Goal: Information Seeking & Learning: Learn about a topic

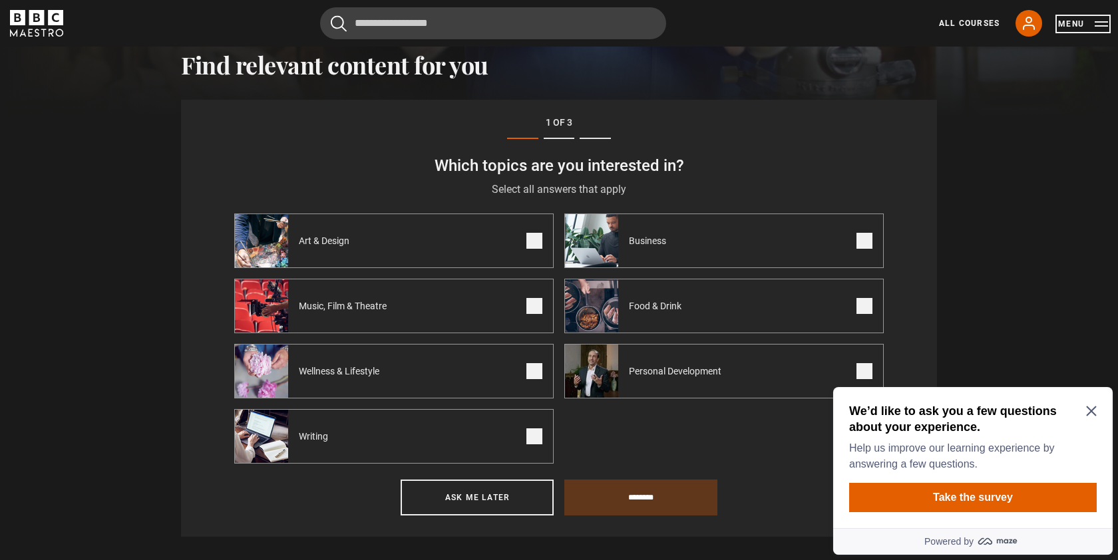
click at [1089, 25] on button "Menu" at bounding box center [1083, 23] width 50 height 13
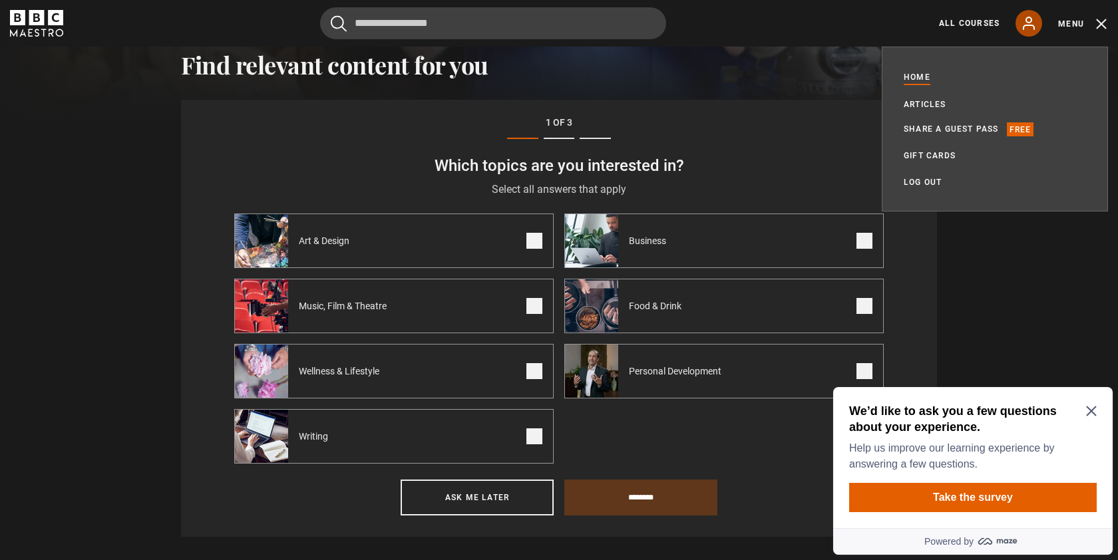
click at [1028, 17] on icon at bounding box center [1029, 23] width 11 height 12
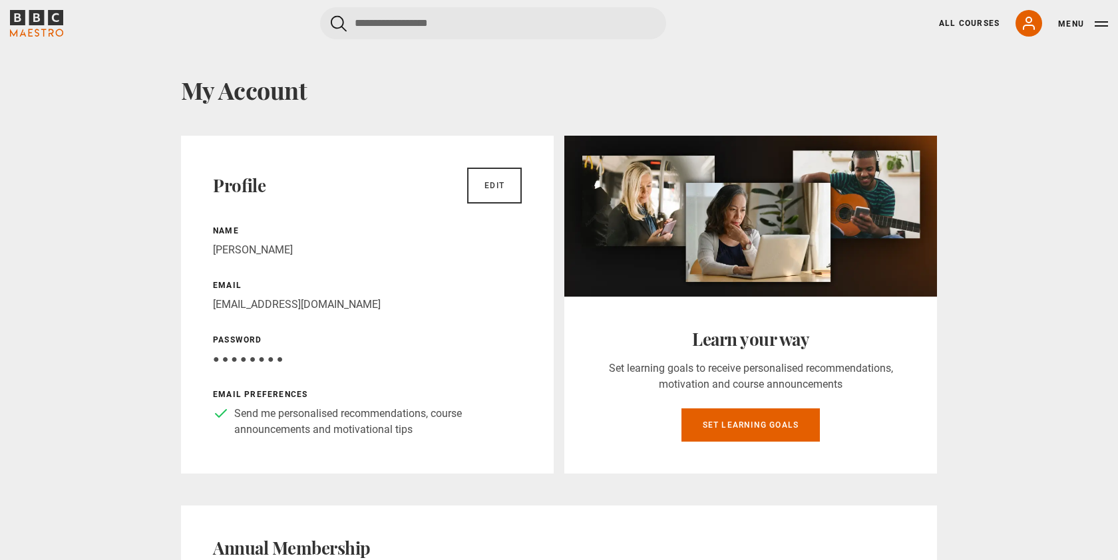
scroll to position [29, 0]
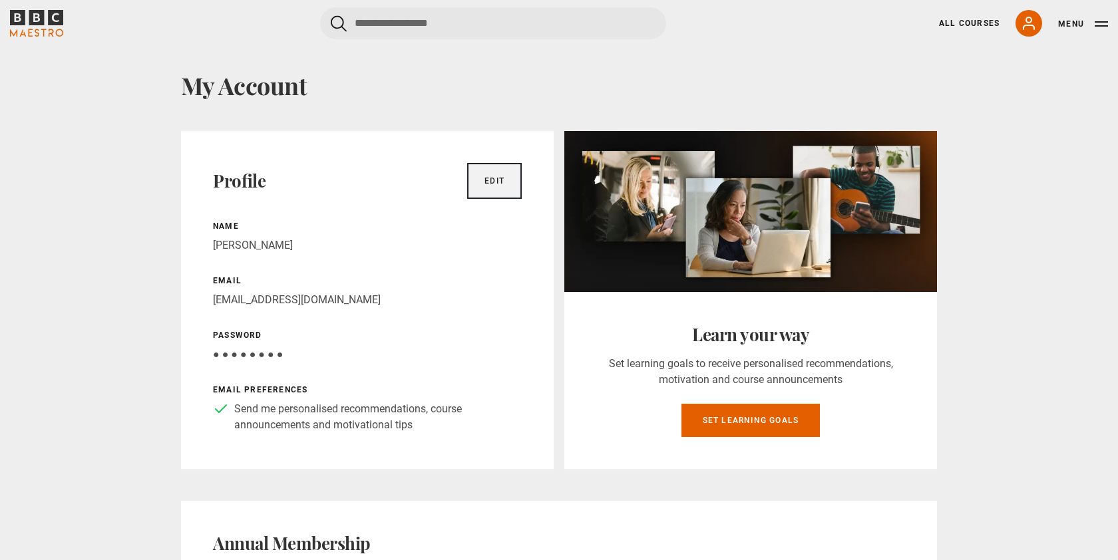
click at [497, 176] on link "Edit" at bounding box center [494, 181] width 55 height 36
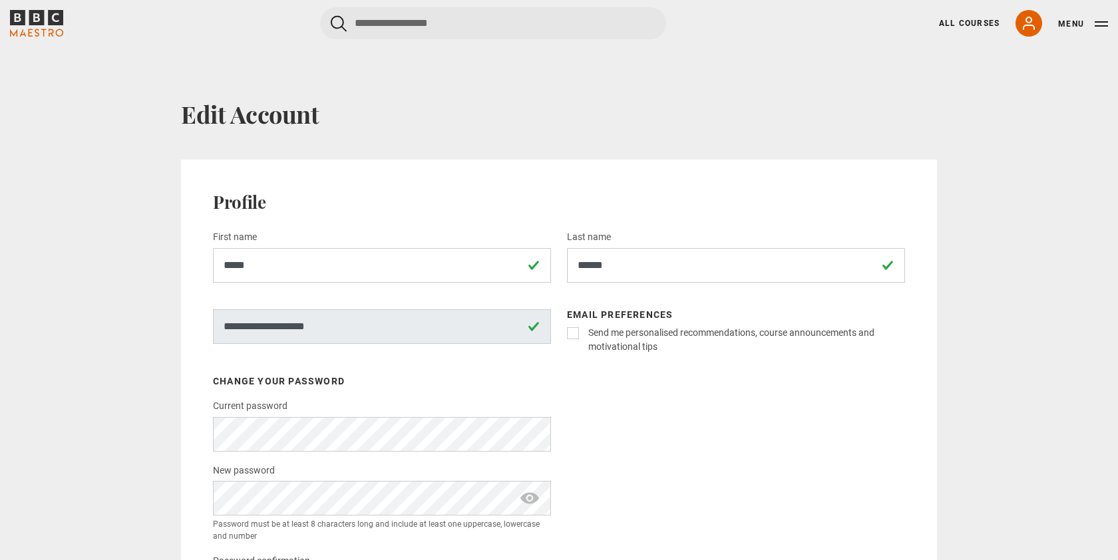
click at [527, 497] on span "show password" at bounding box center [529, 498] width 21 height 35
click at [620, 461] on div "Email preferences Send me personalised recommendations, course announcements an…" at bounding box center [736, 463] width 338 height 308
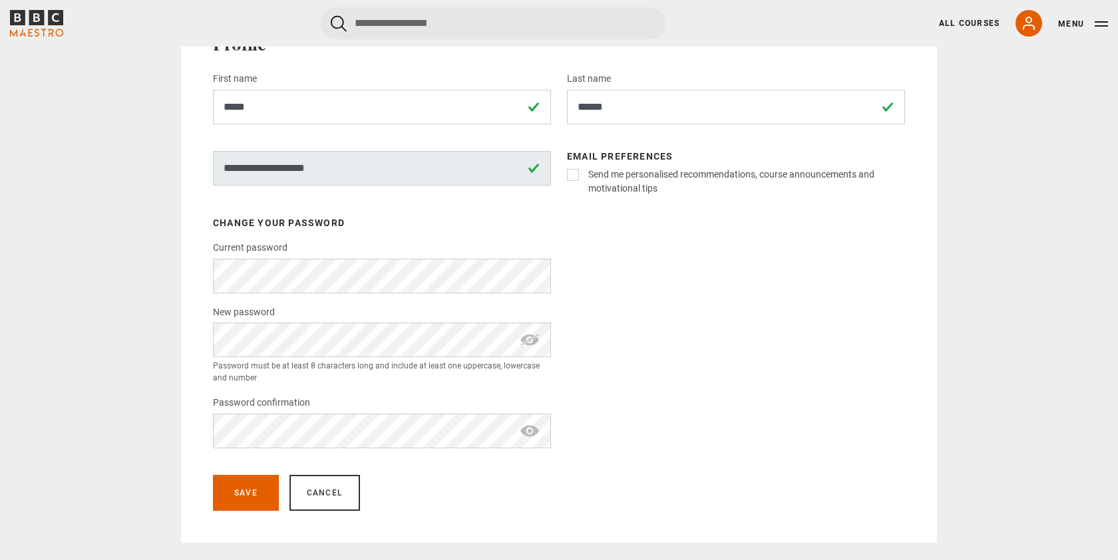
scroll to position [167, 0]
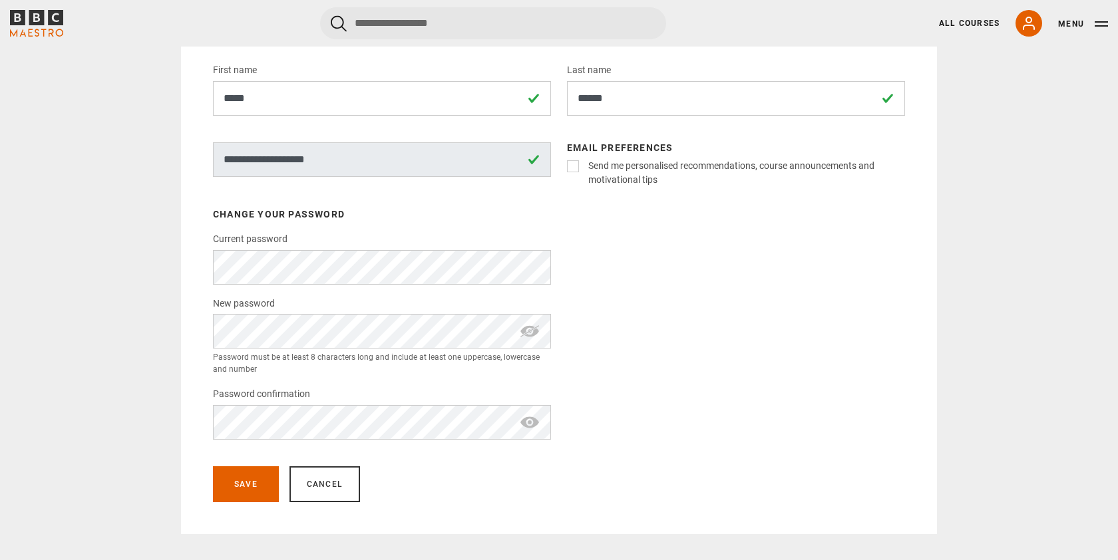
click at [532, 481] on div "Save Cancel" at bounding box center [559, 485] width 692 height 36
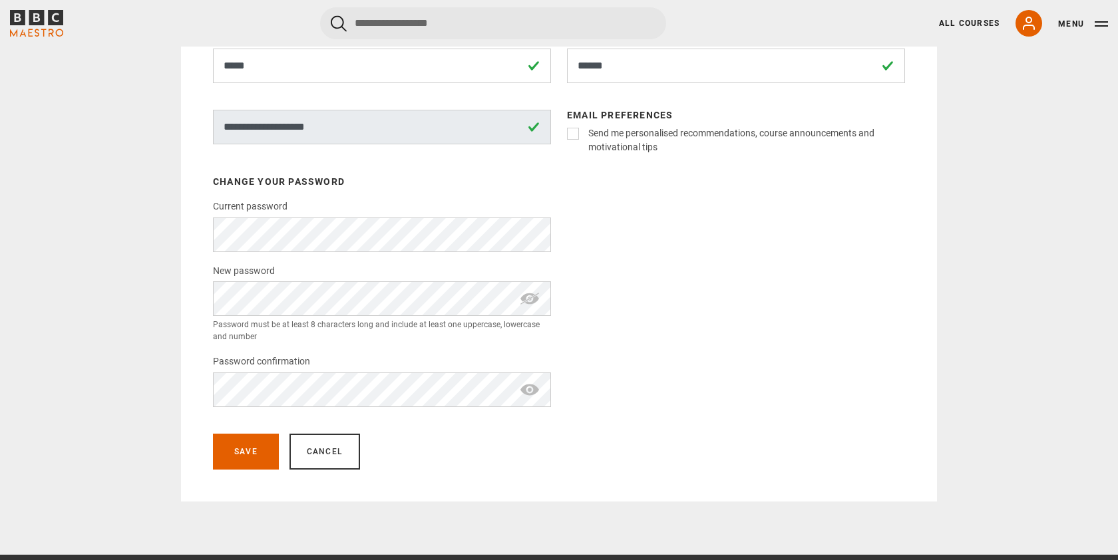
scroll to position [204, 0]
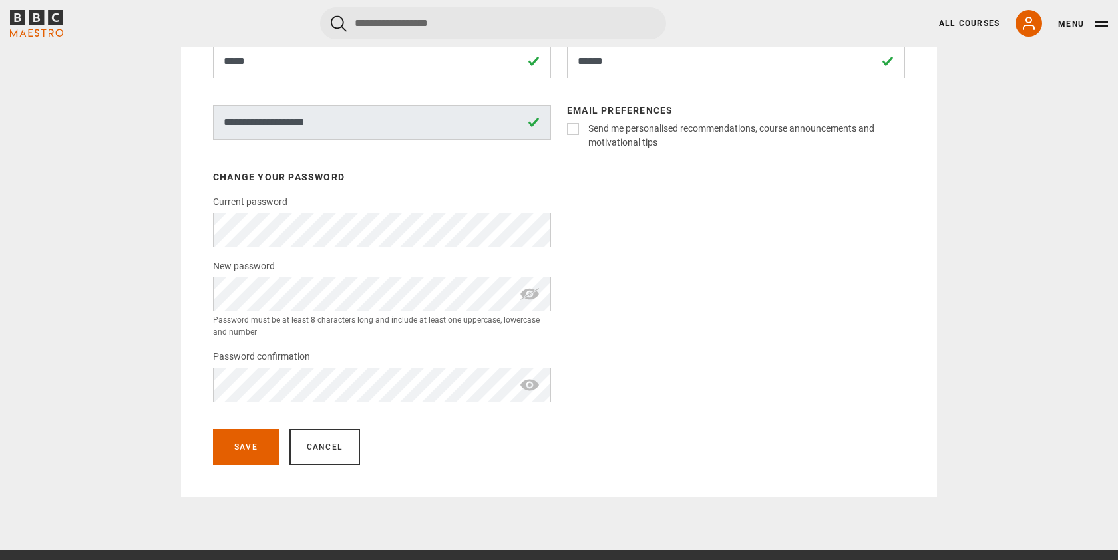
click at [531, 391] on span "show password" at bounding box center [529, 385] width 21 height 35
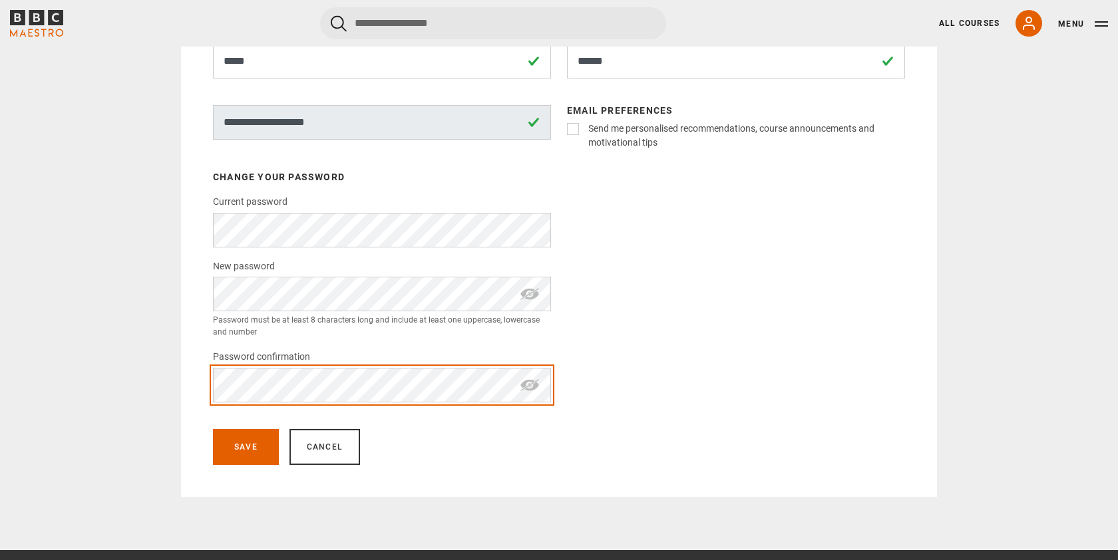
click at [172, 385] on div "**********" at bounding box center [558, 197] width 857 height 602
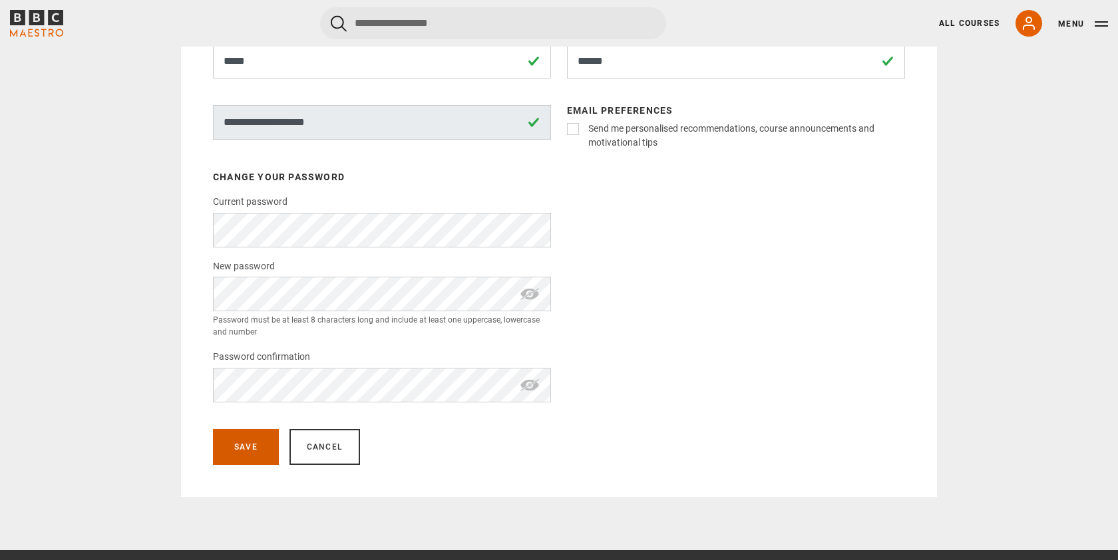
click at [235, 445] on button "Save" at bounding box center [246, 447] width 66 height 36
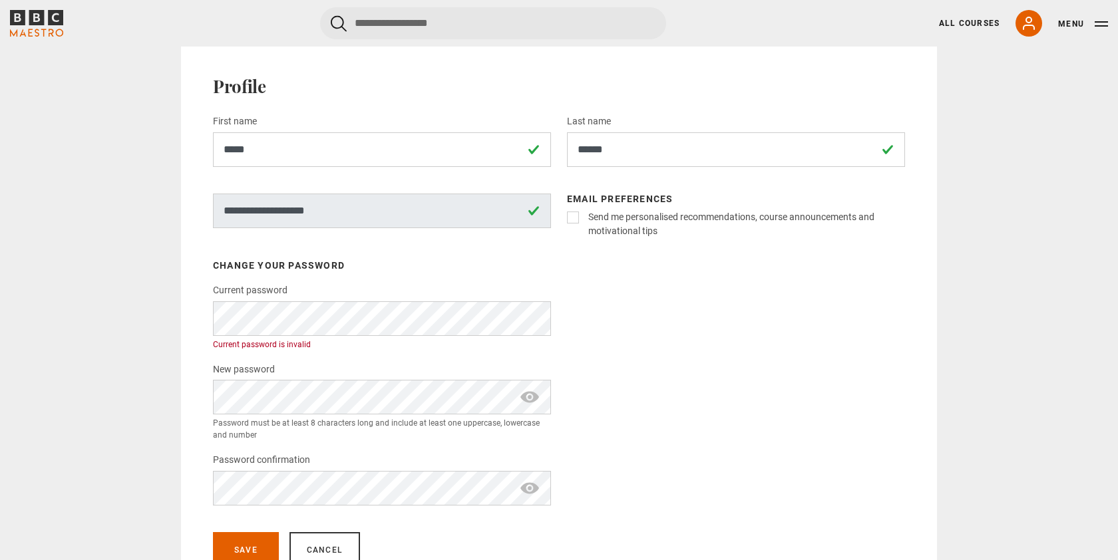
scroll to position [120, 0]
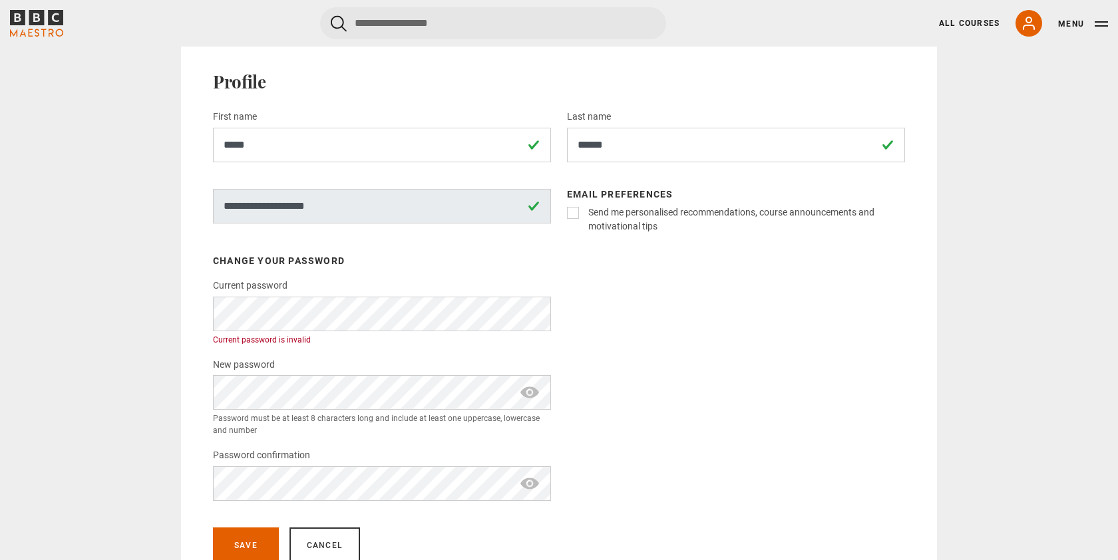
click at [583, 215] on label "Send me personalised recommendations, course announcements and motivational tips" at bounding box center [744, 220] width 322 height 28
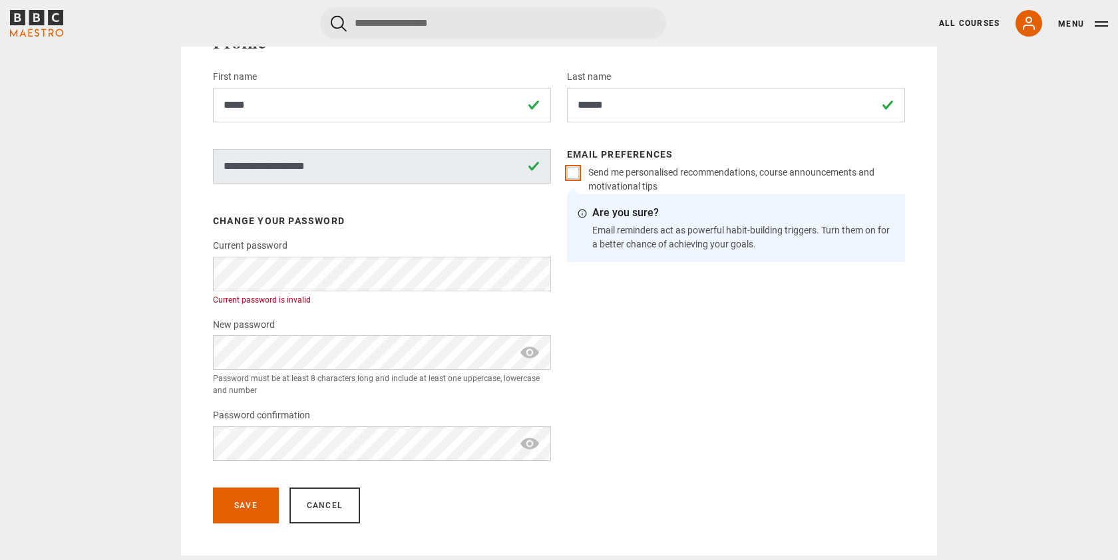
scroll to position [0, 0]
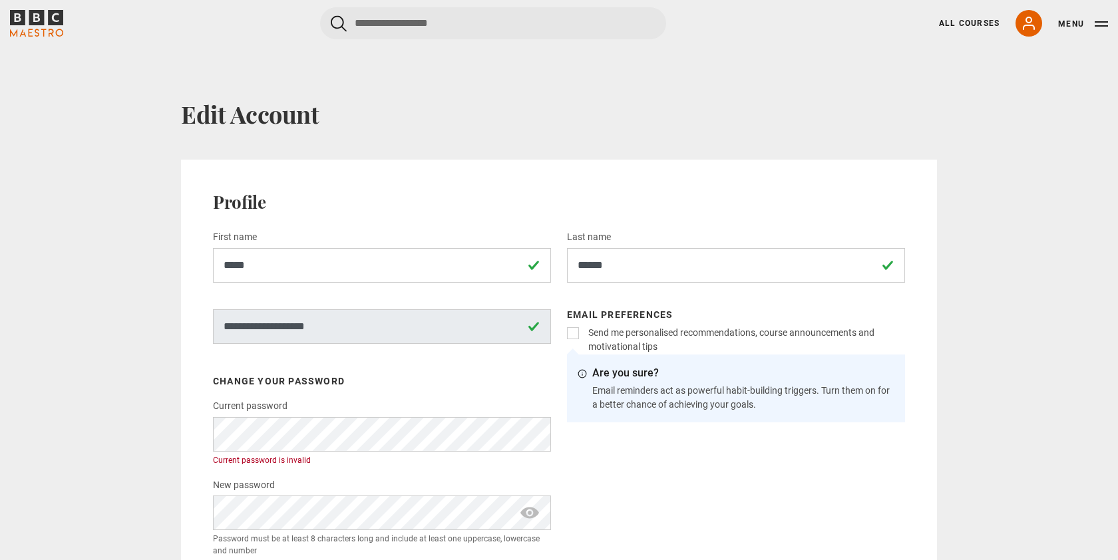
click at [55, 25] on icon "BBC Maestro" at bounding box center [36, 23] width 53 height 27
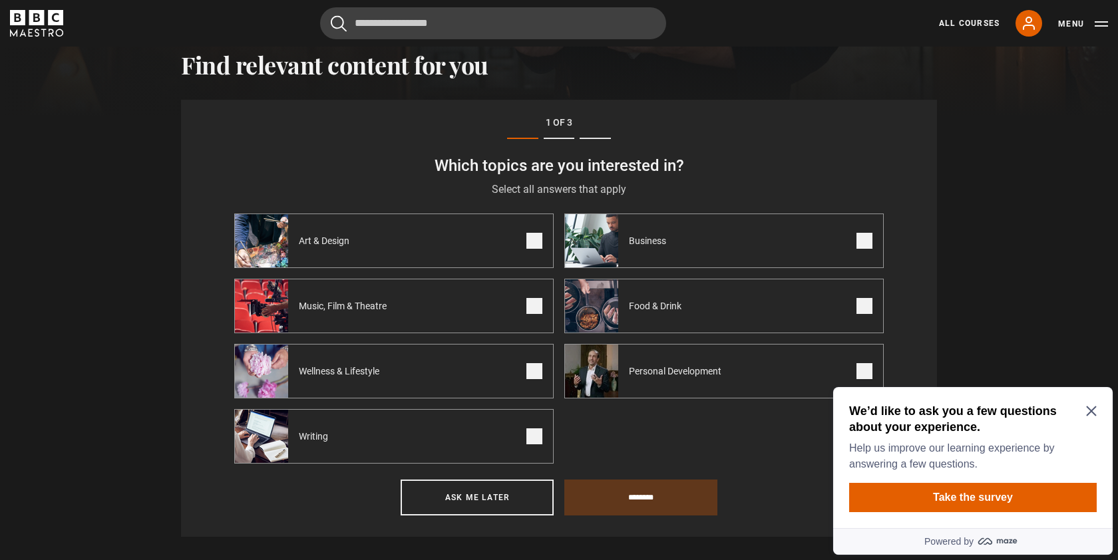
click at [1090, 410] on icon "Close Maze Prompt" at bounding box center [1091, 412] width 10 height 10
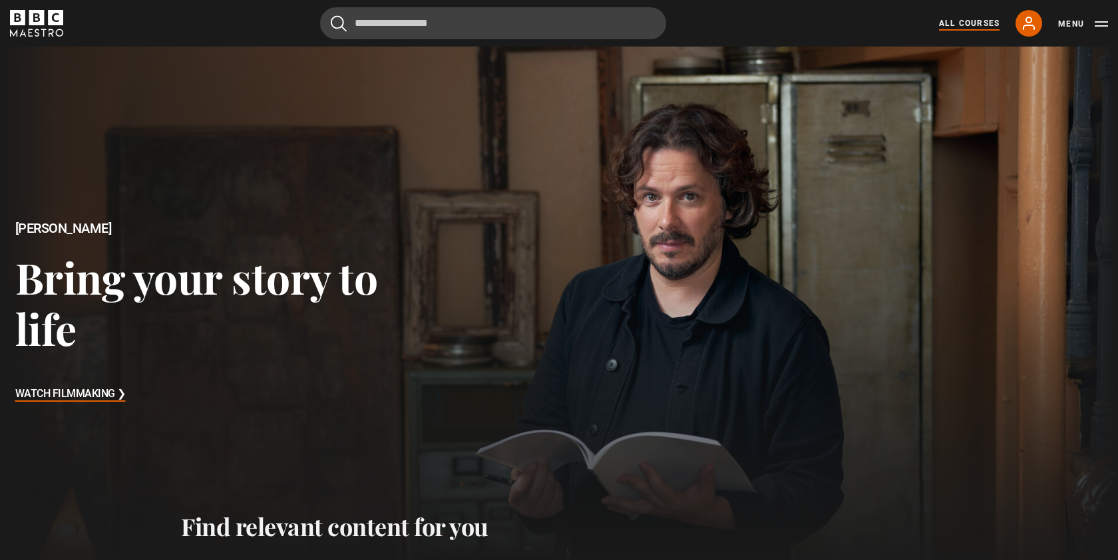
click at [975, 19] on link "All Courses" at bounding box center [969, 23] width 61 height 12
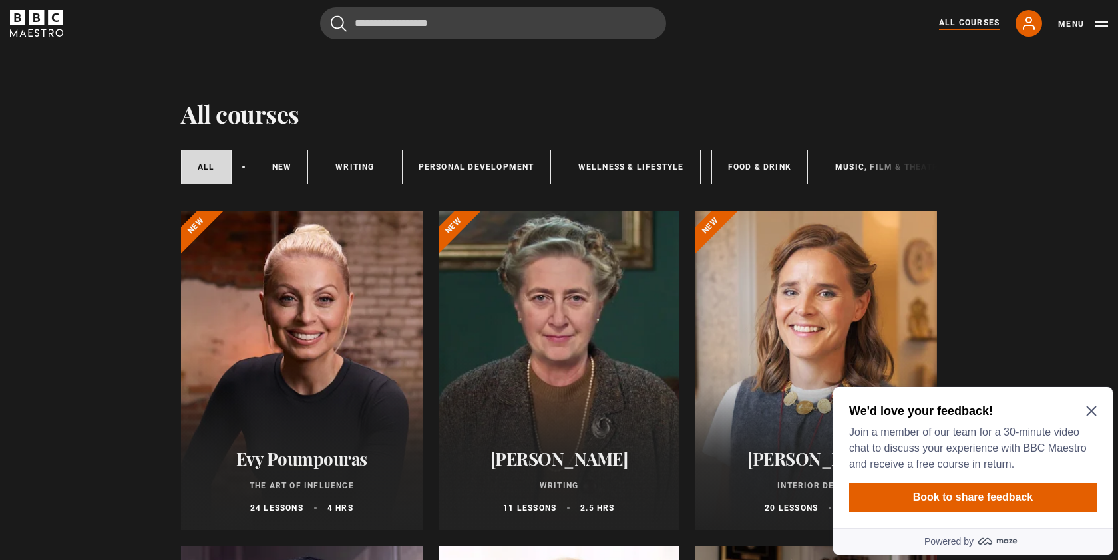
click at [1092, 415] on icon "Close Maze Prompt" at bounding box center [1091, 411] width 11 height 11
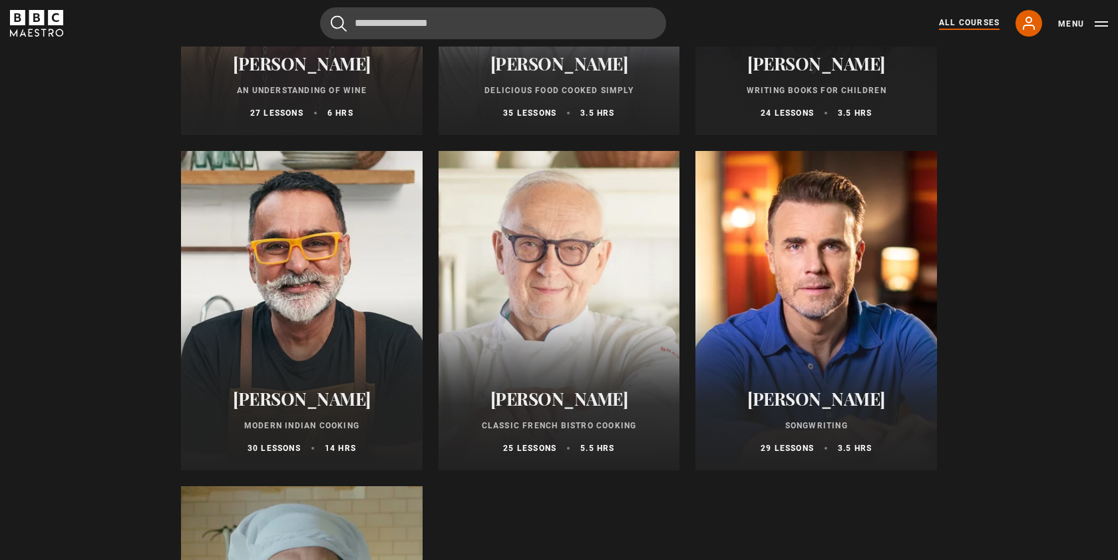
scroll to position [4807, 0]
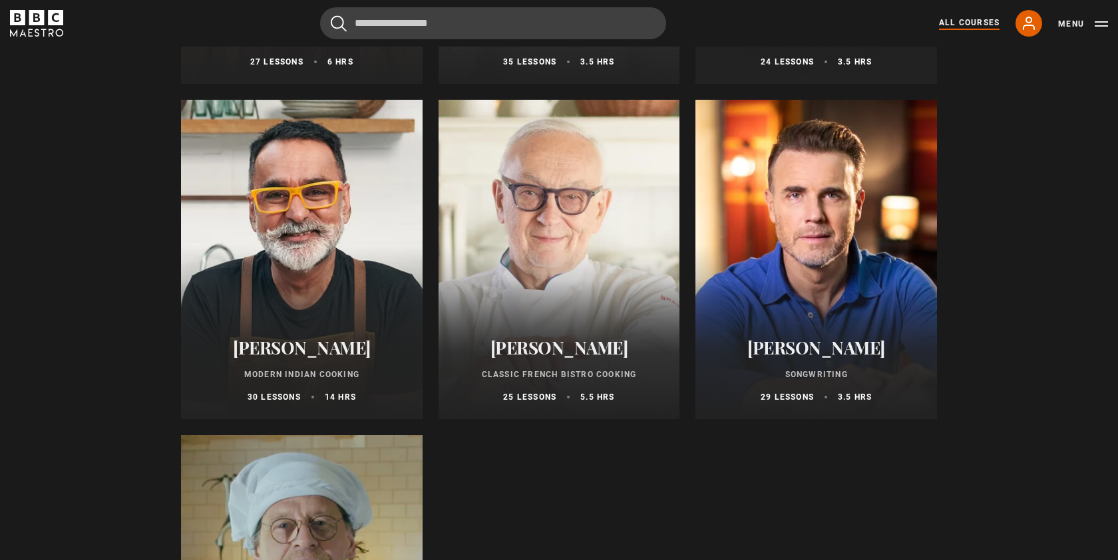
click at [901, 288] on div at bounding box center [817, 259] width 242 height 319
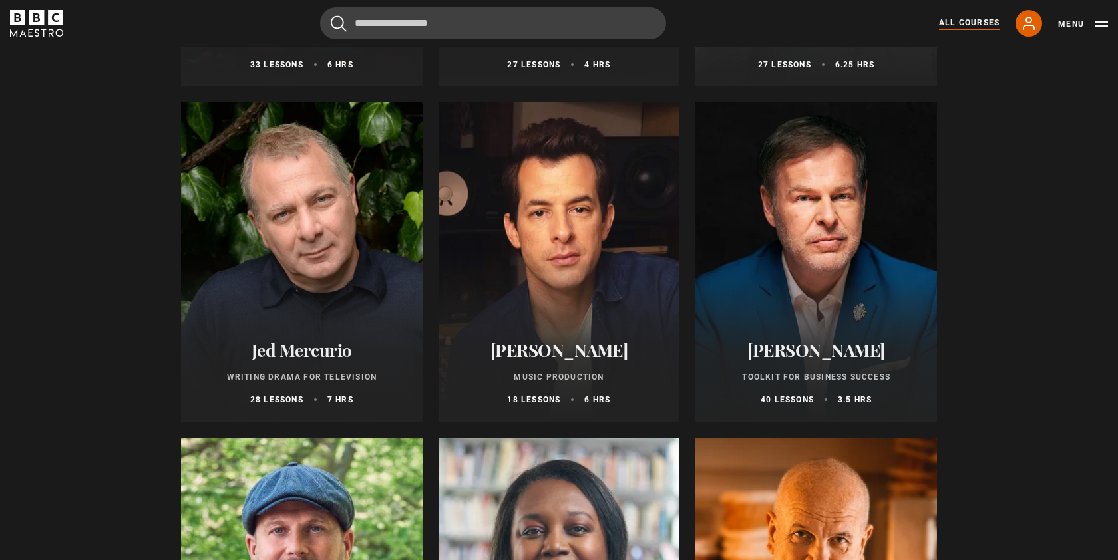
scroll to position [3800, 0]
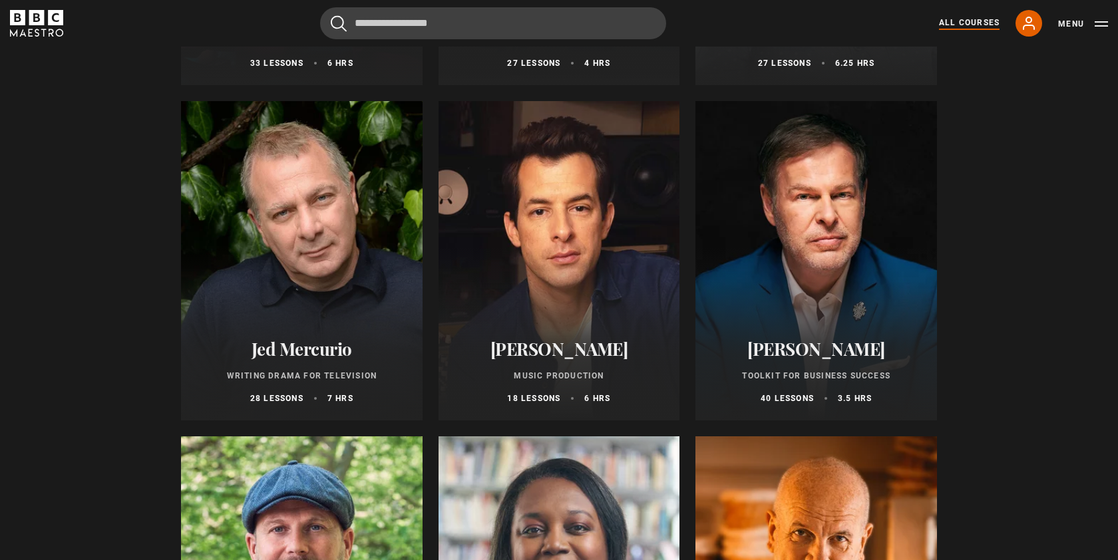
click at [543, 228] on div at bounding box center [560, 260] width 242 height 319
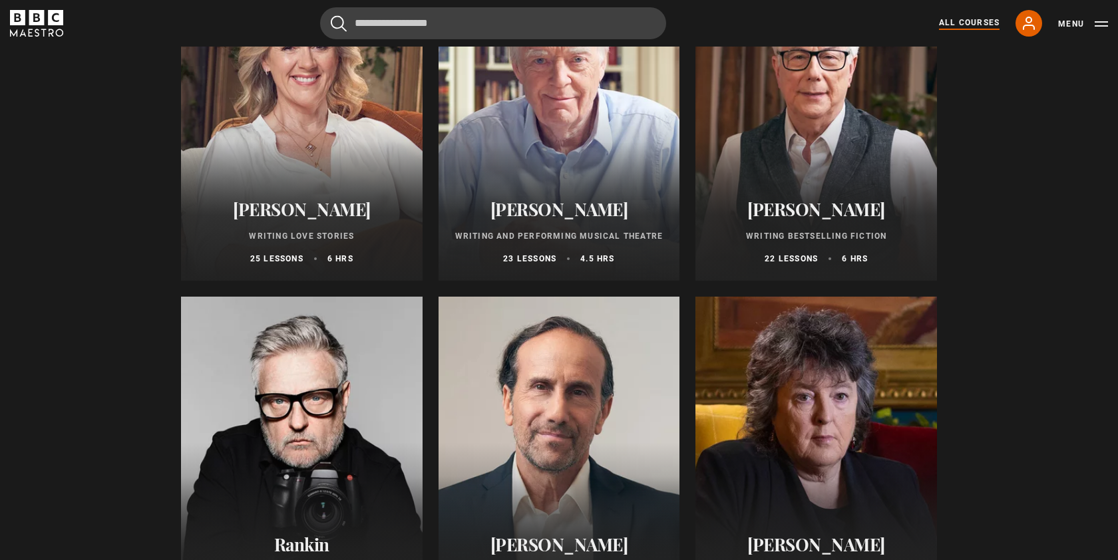
scroll to position [2595, 0]
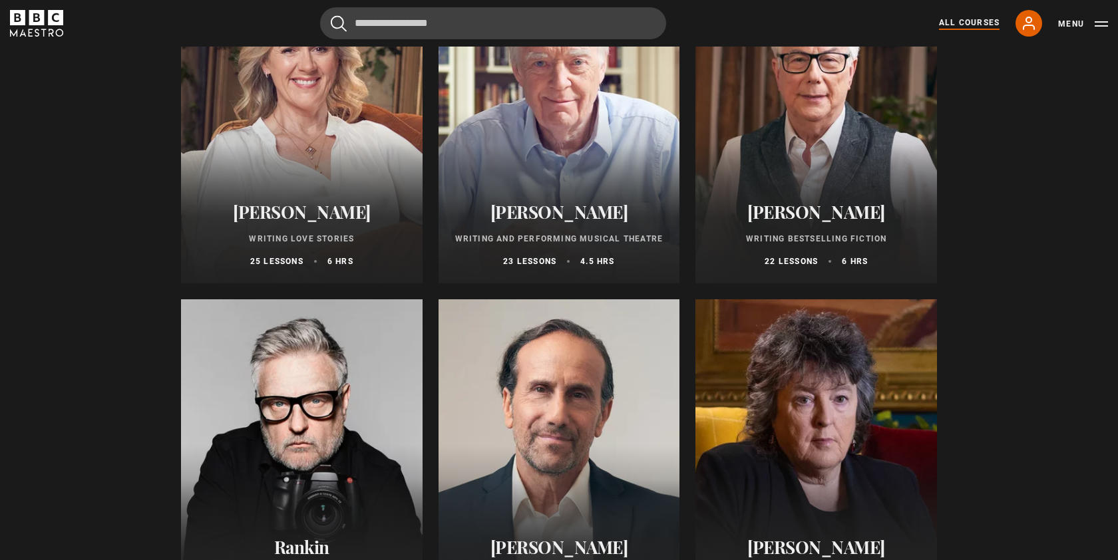
click at [539, 134] on div at bounding box center [560, 123] width 242 height 319
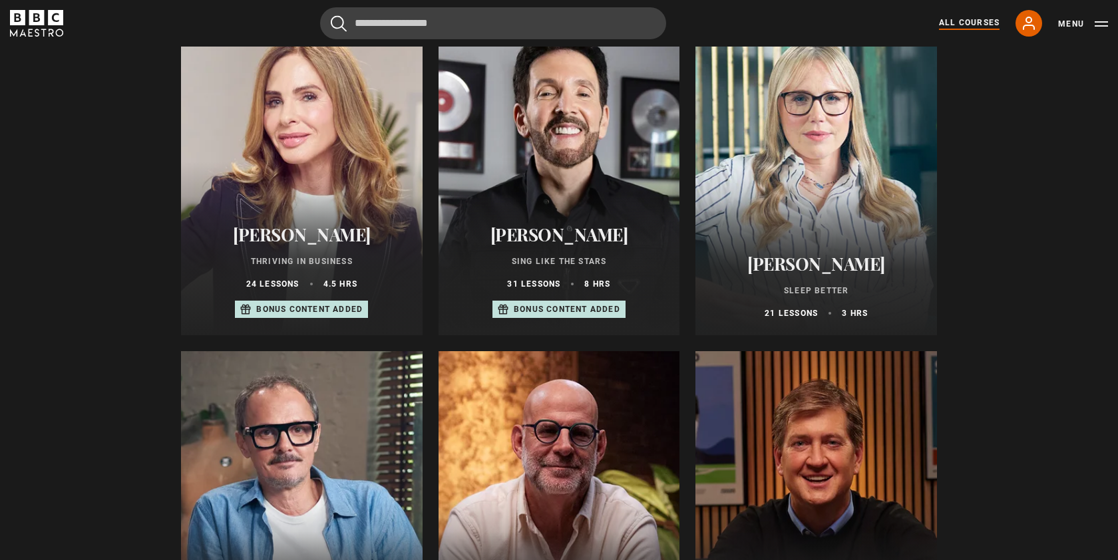
scroll to position [880, 0]
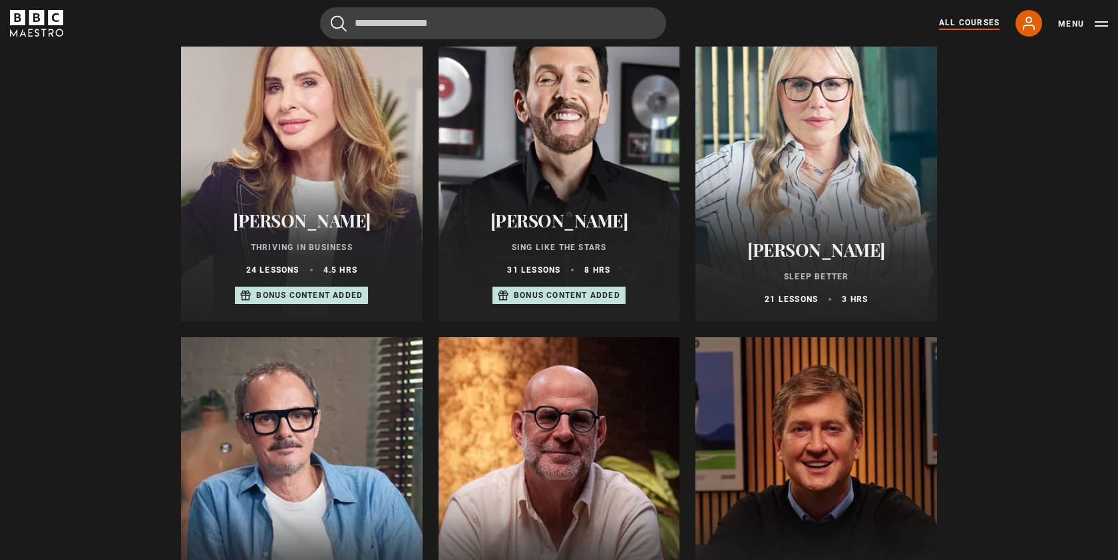
click at [544, 184] on div at bounding box center [560, 161] width 242 height 319
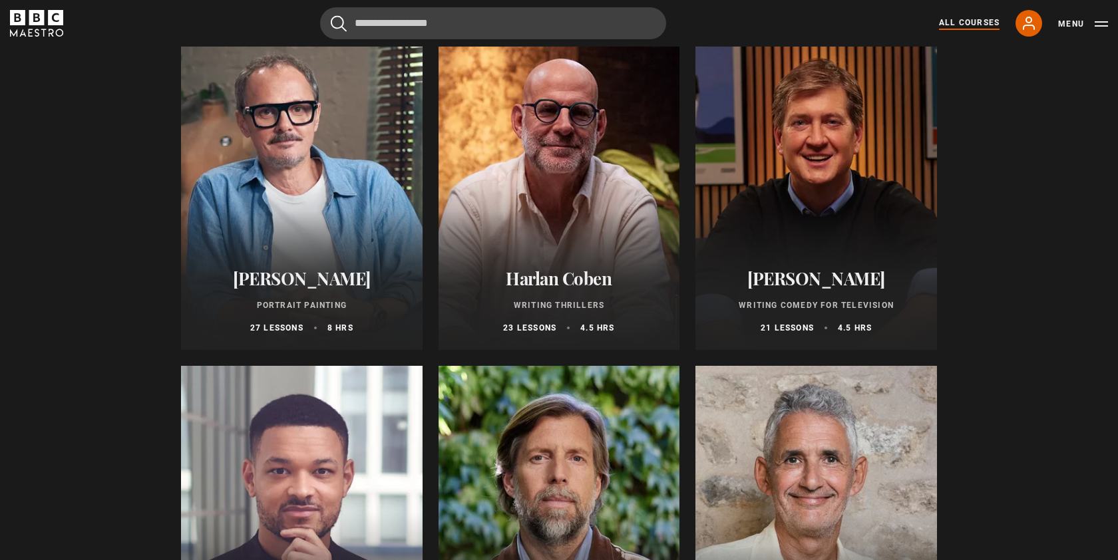
scroll to position [1190, 0]
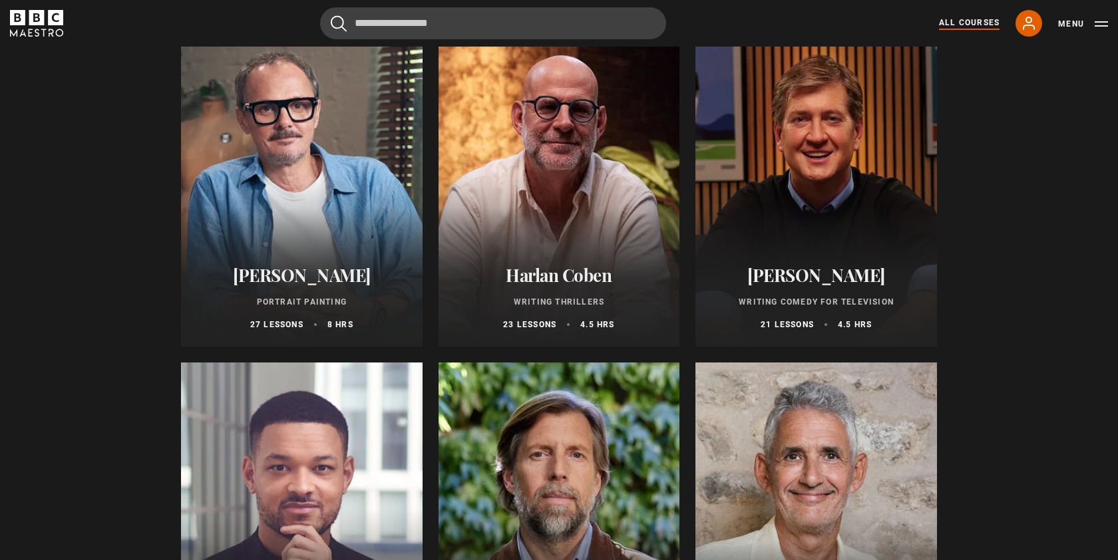
click at [315, 167] on div at bounding box center [302, 186] width 242 height 319
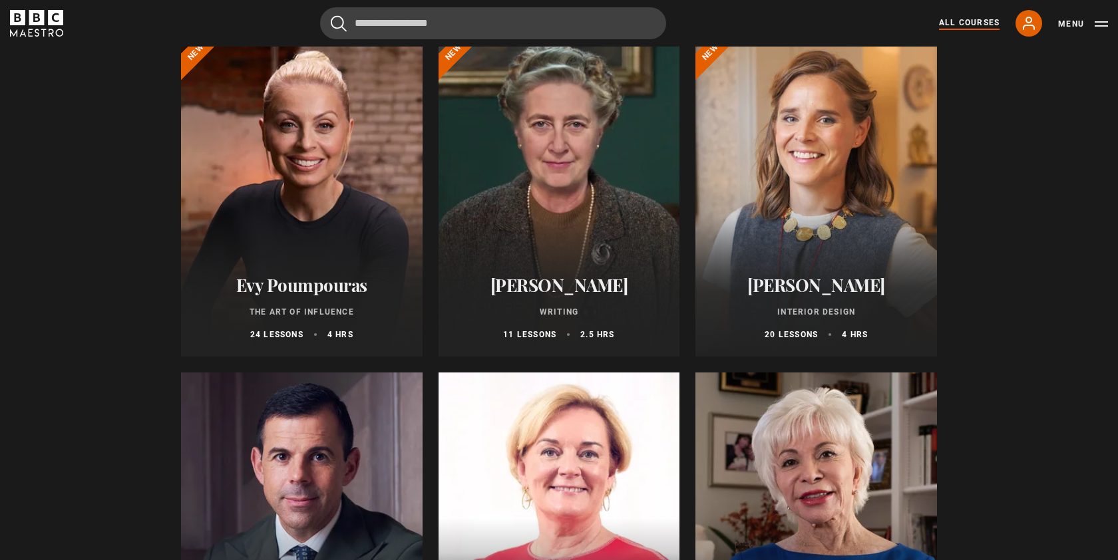
scroll to position [202, 0]
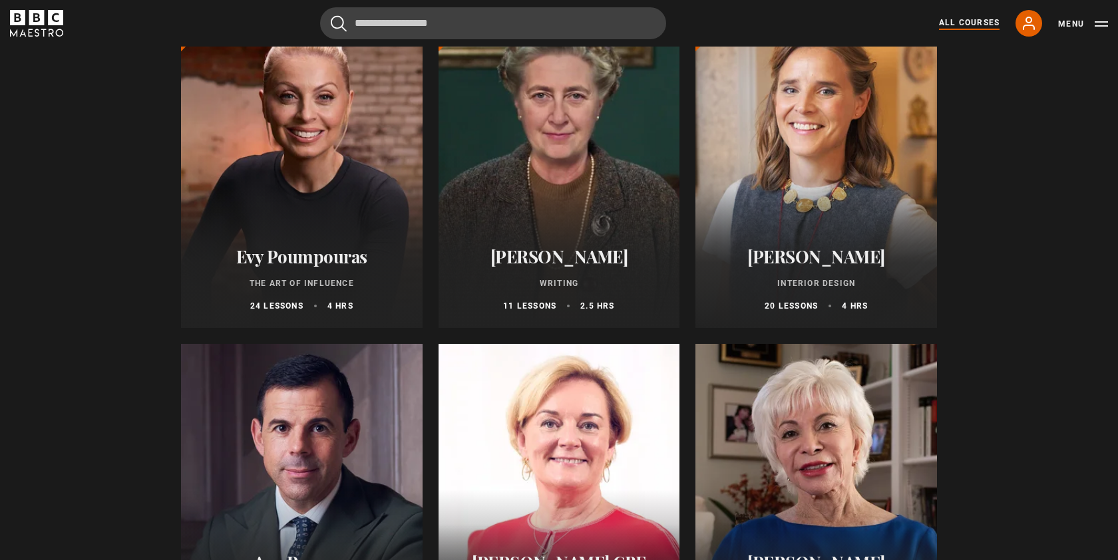
click at [793, 158] on div at bounding box center [817, 168] width 242 height 319
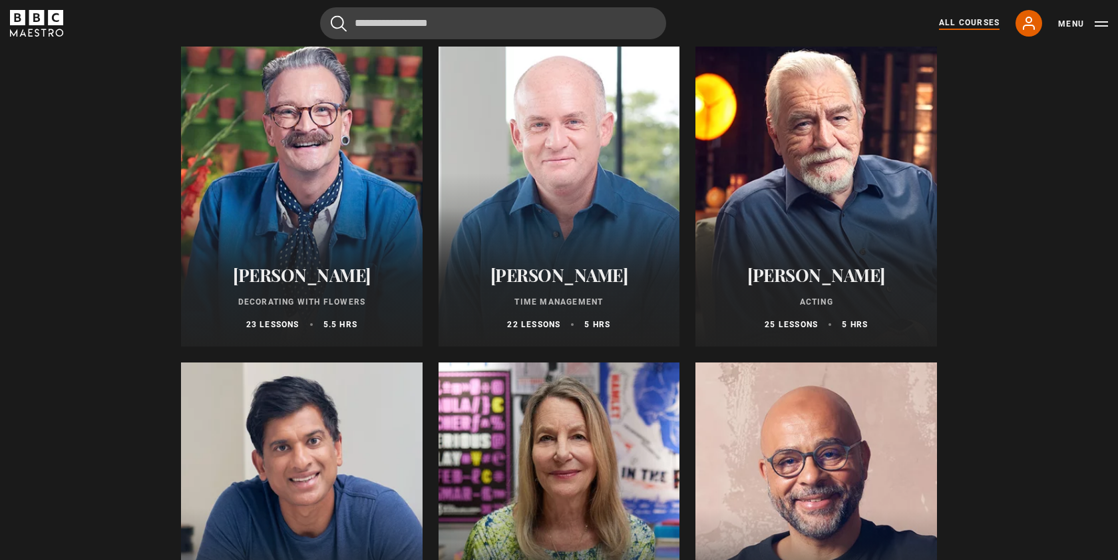
scroll to position [1863, 0]
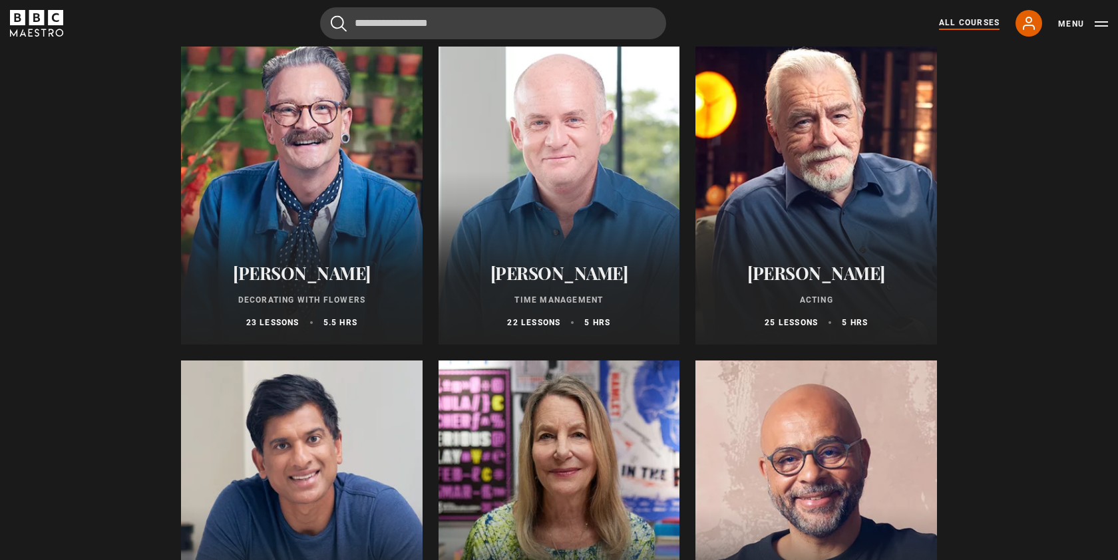
click at [314, 168] on div at bounding box center [302, 184] width 242 height 319
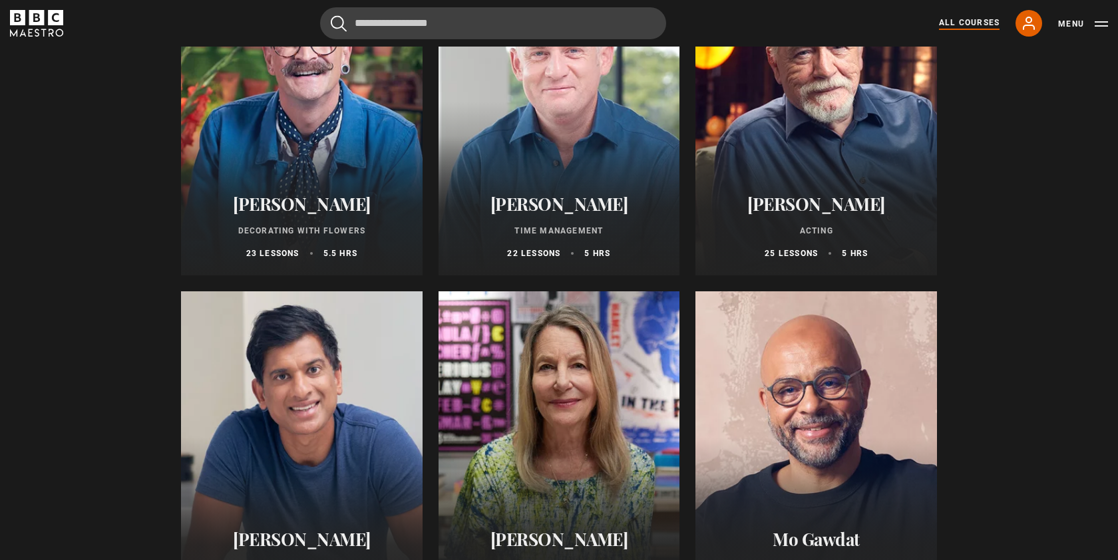
scroll to position [1933, 0]
click at [803, 161] on div at bounding box center [817, 114] width 242 height 319
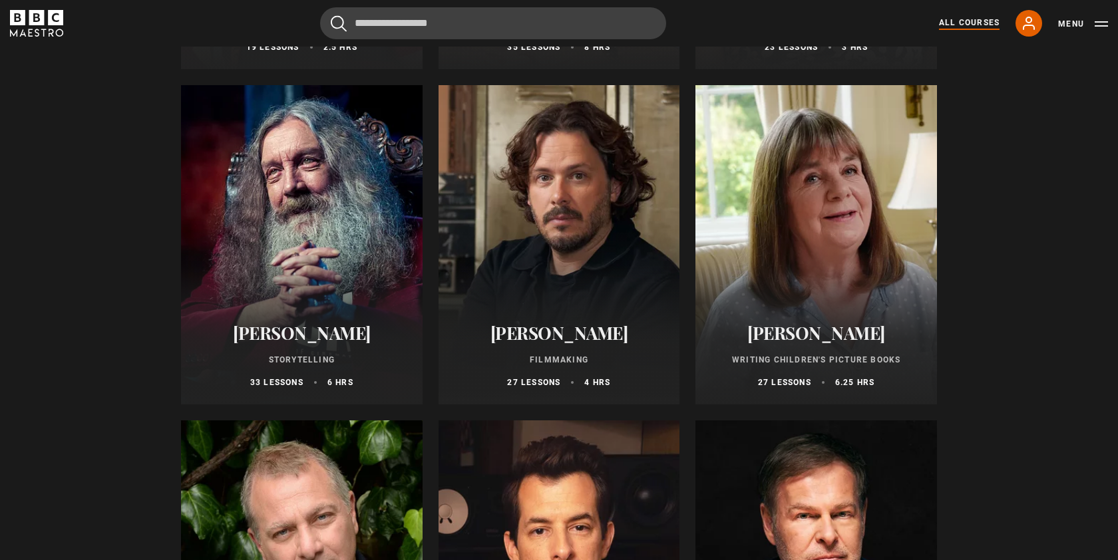
scroll to position [3479, 0]
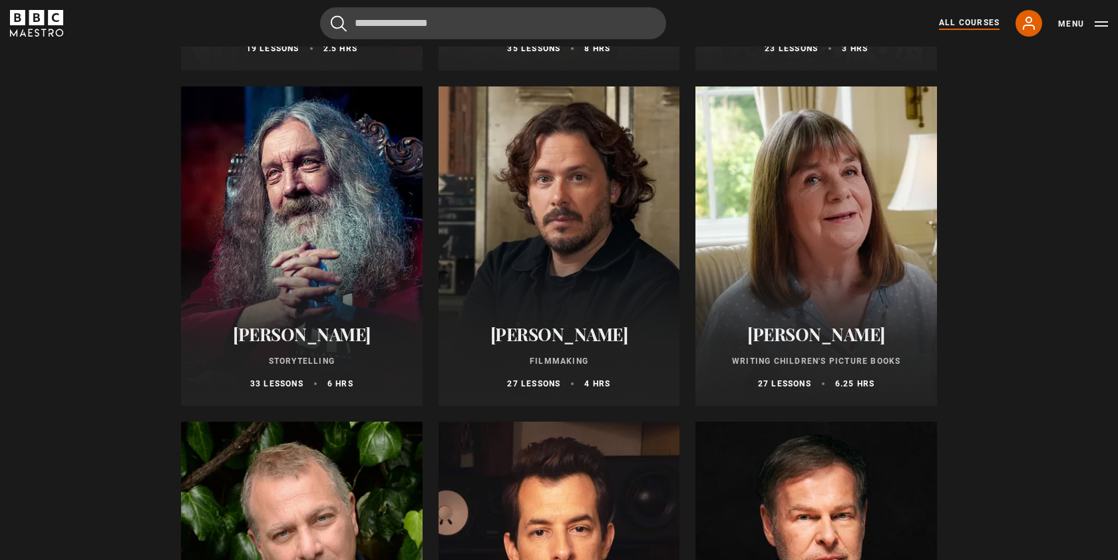
click at [837, 203] on div at bounding box center [817, 246] width 242 height 319
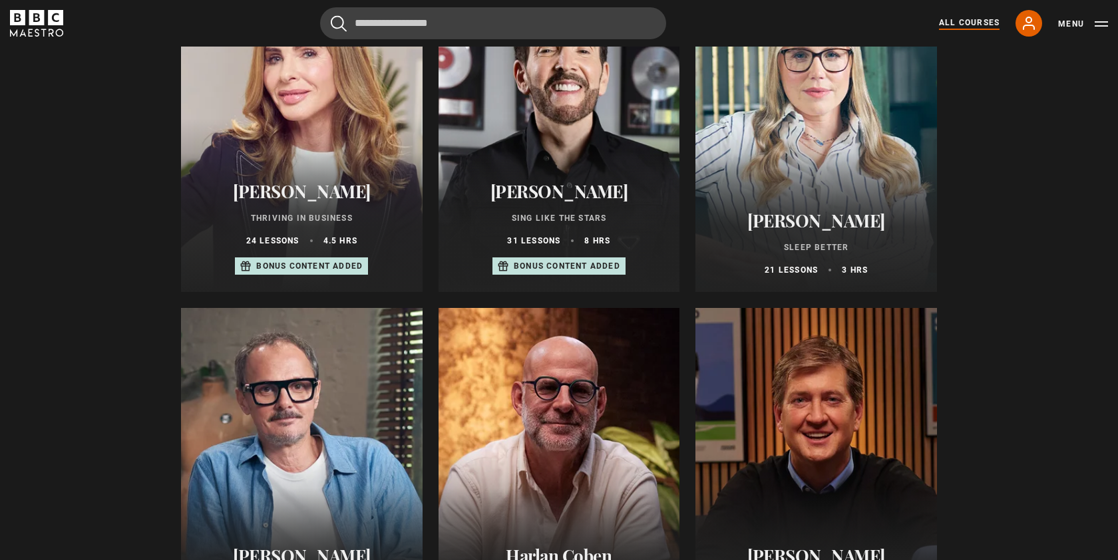
scroll to position [914, 0]
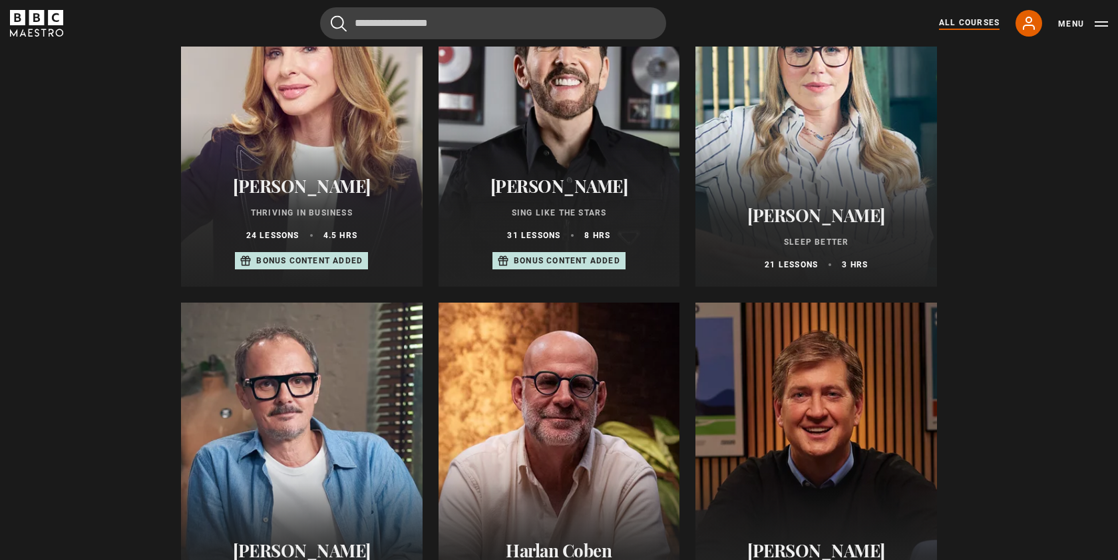
click at [845, 150] on div at bounding box center [817, 126] width 242 height 319
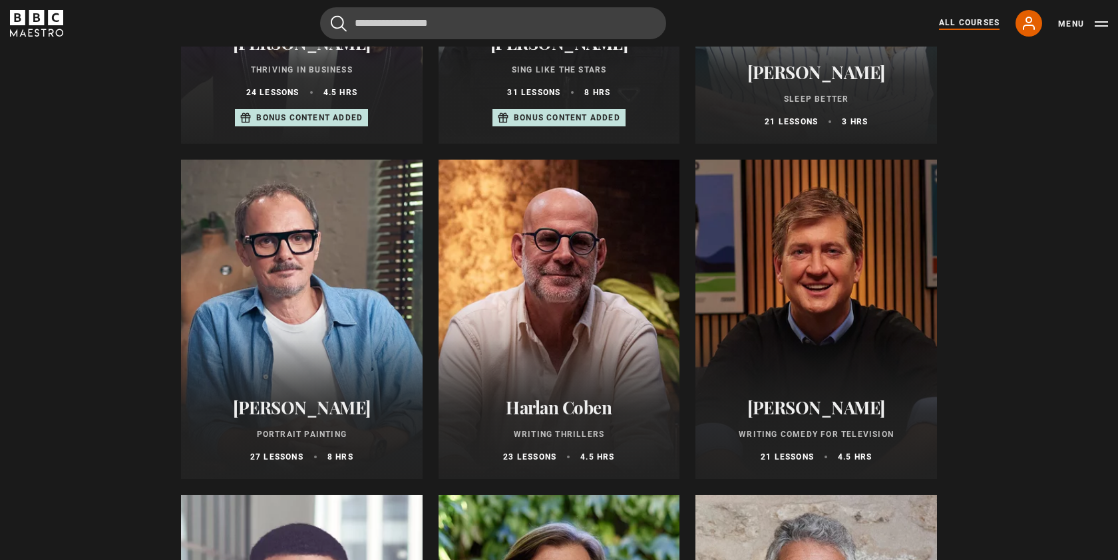
scroll to position [1063, 0]
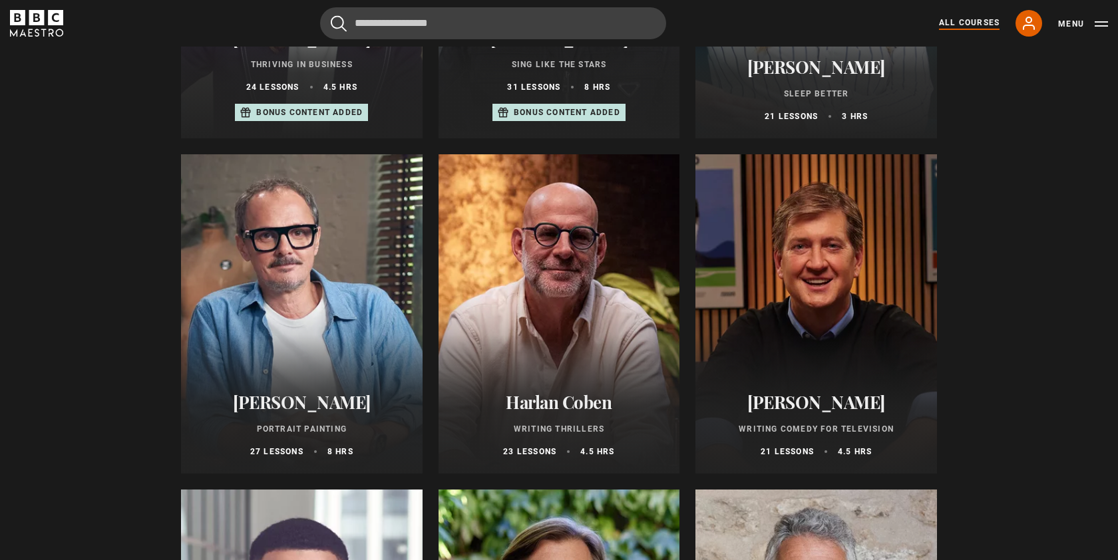
click at [363, 282] on div at bounding box center [302, 313] width 242 height 319
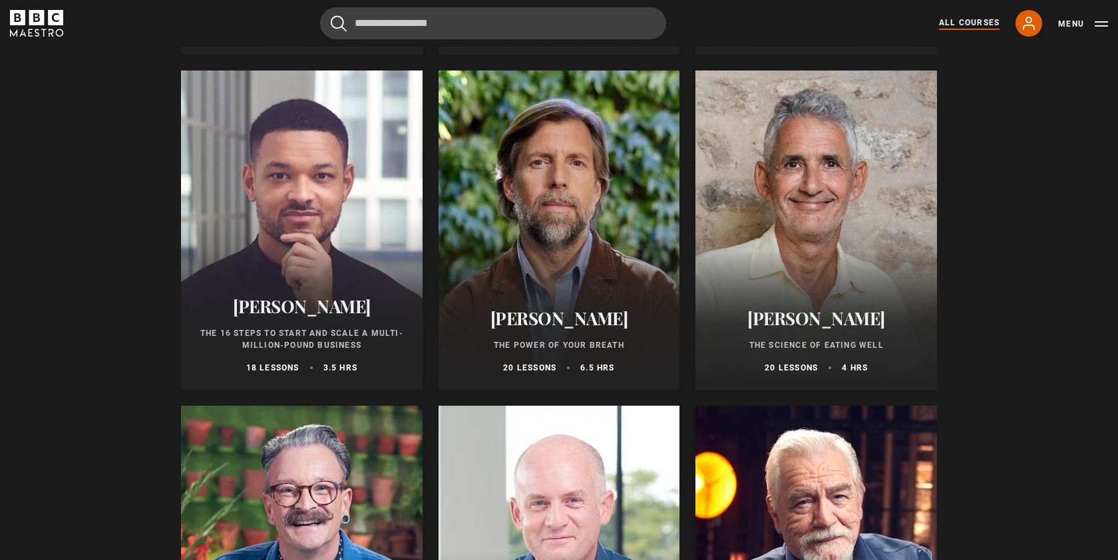
scroll to position [1483, 0]
click at [789, 278] on div at bounding box center [817, 229] width 242 height 319
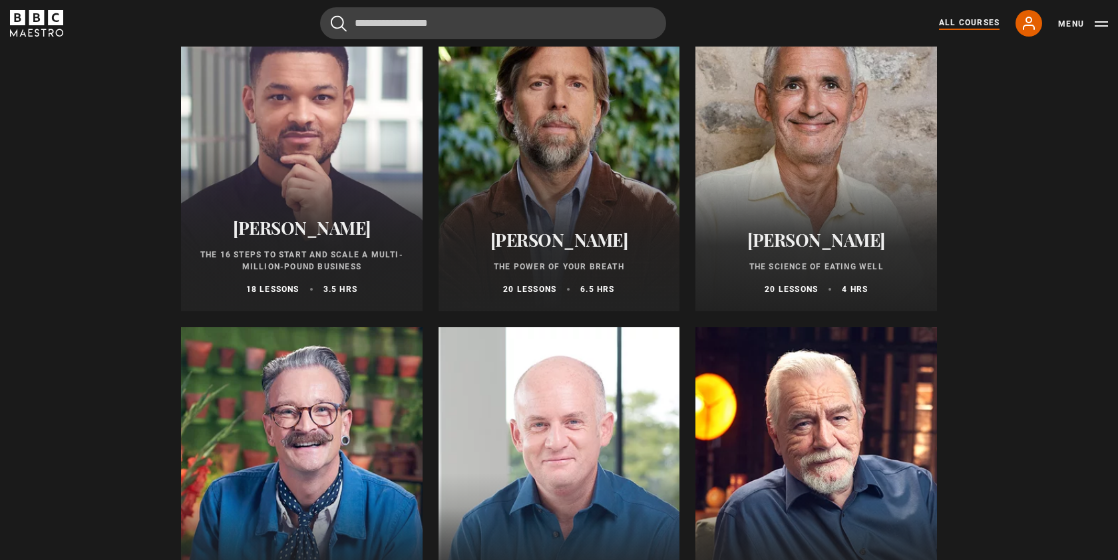
scroll to position [1560, 0]
click at [526, 162] on div at bounding box center [560, 152] width 242 height 319
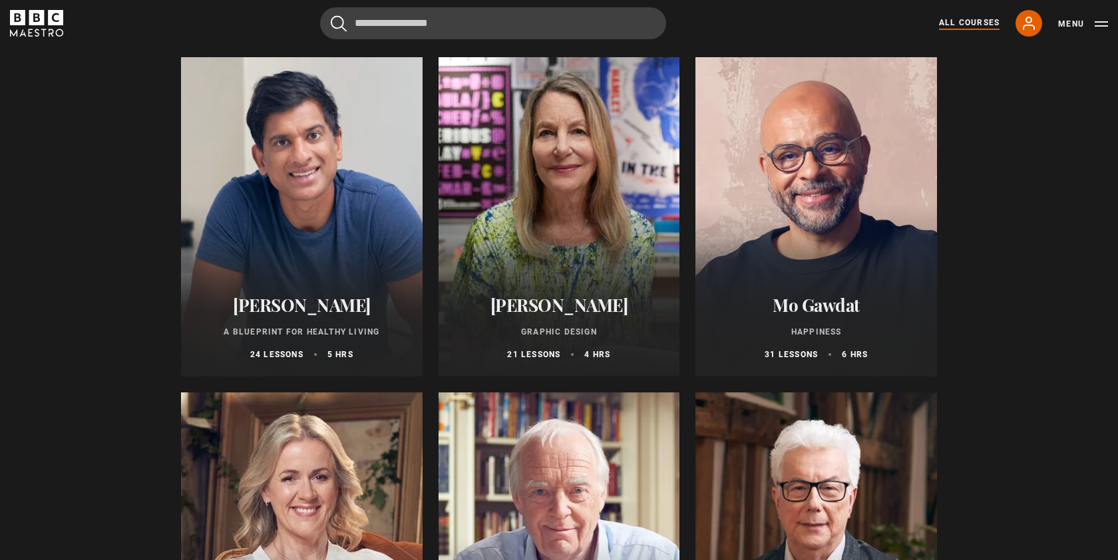
scroll to position [2168, 0]
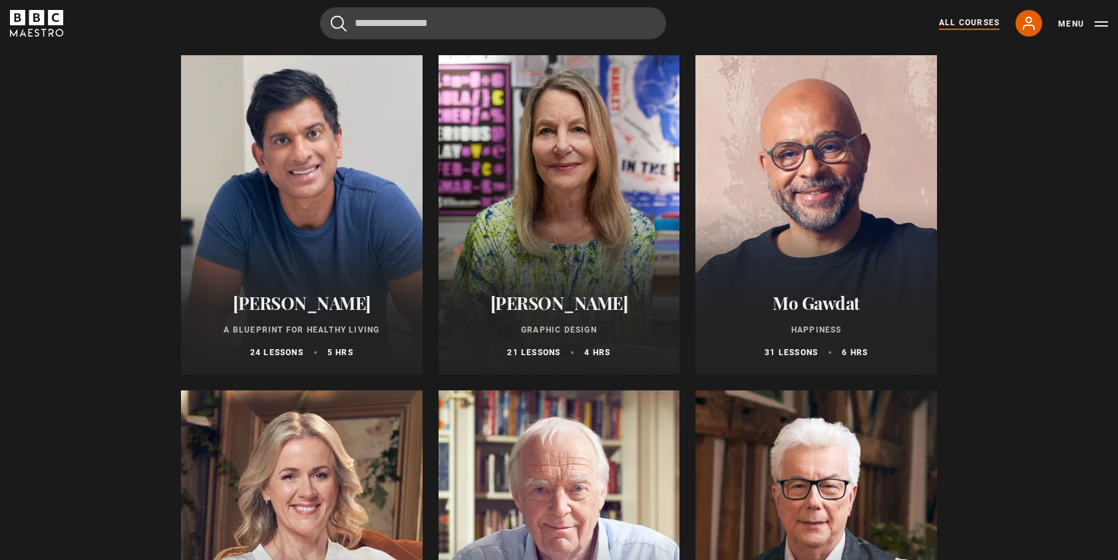
click at [337, 243] on div at bounding box center [302, 214] width 242 height 319
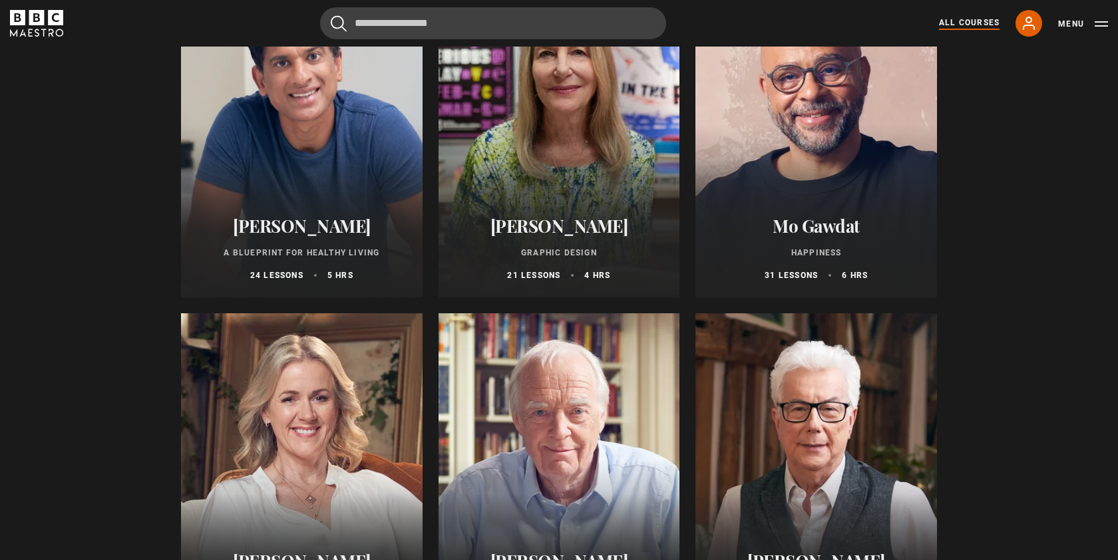
scroll to position [2250, 0]
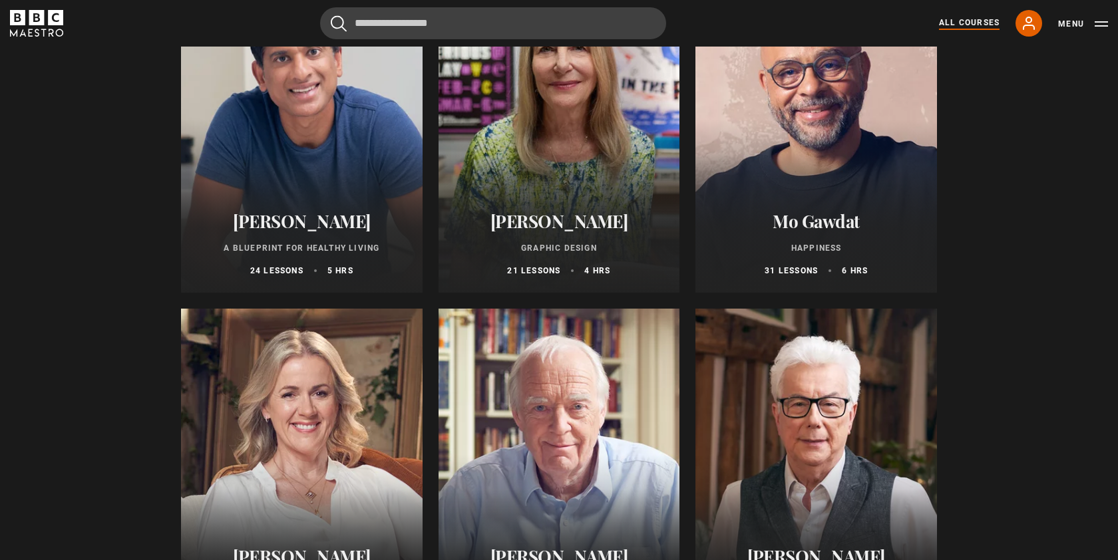
click at [744, 142] on div at bounding box center [817, 132] width 242 height 319
